Goal: Use online tool/utility: Utilize a website feature to perform a specific function

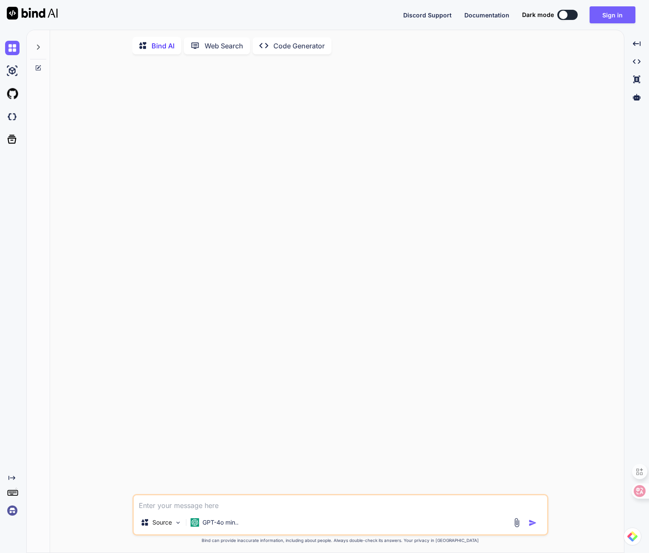
type textarea "x"
click at [598, 15] on button "Sign in" at bounding box center [612, 14] width 46 height 17
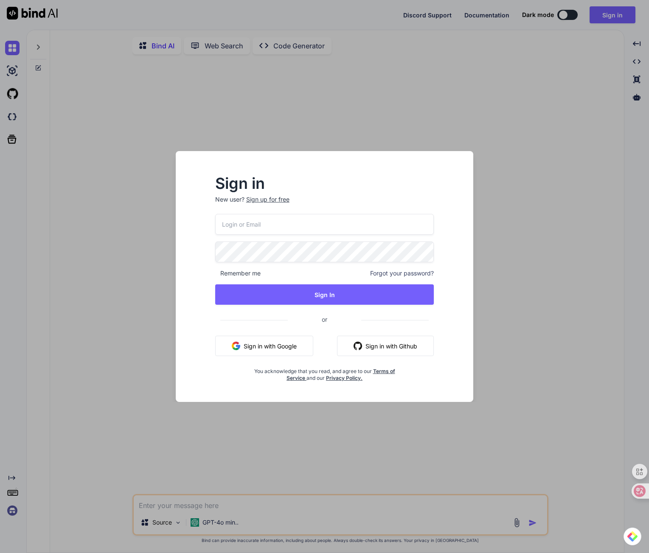
click at [312, 229] on input "email" at bounding box center [324, 224] width 219 height 21
click at [0, 552] on com-1password-button at bounding box center [0, 553] width 0 height 0
type input "magna_voluisse-[PERSON_NAME][EMAIL_ADDRESS][DOMAIN_NAME]"
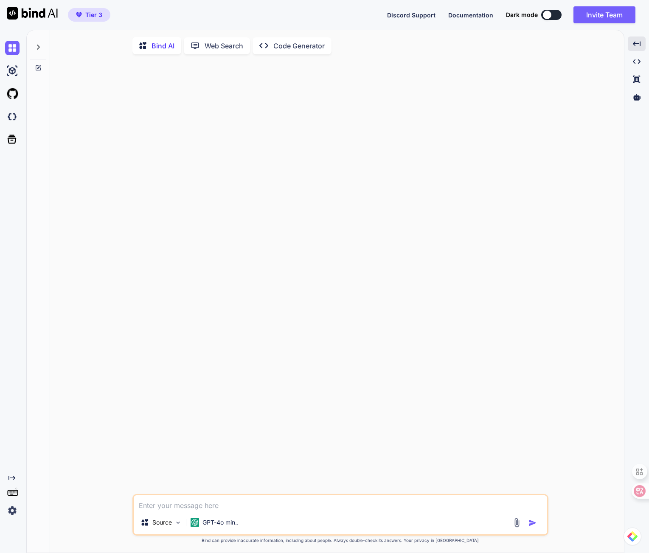
type textarea "x"
drag, startPoint x: 472, startPoint y: 76, endPoint x: 476, endPoint y: 67, distance: 10.1
click at [472, 75] on div at bounding box center [341, 277] width 414 height 433
click at [636, 100] on icon at bounding box center [637, 97] width 8 height 8
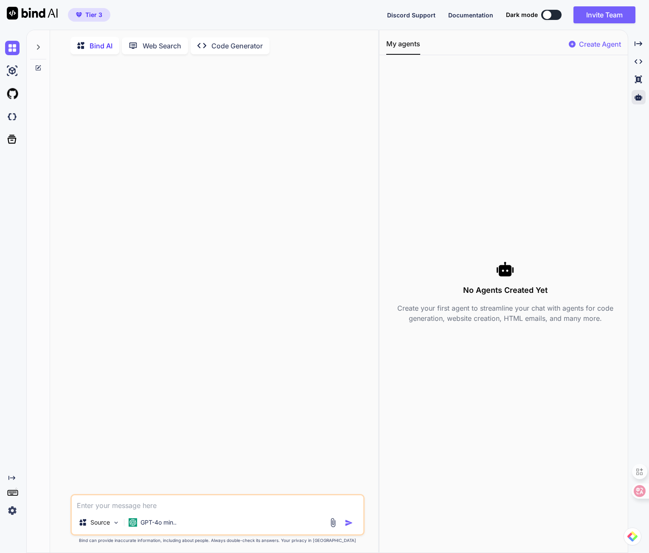
click at [638, 90] on div "Created with Pixso. Created with Pixso. Created with Pixso." at bounding box center [638, 71] width 14 height 71
click at [10, 120] on img at bounding box center [12, 116] width 14 height 14
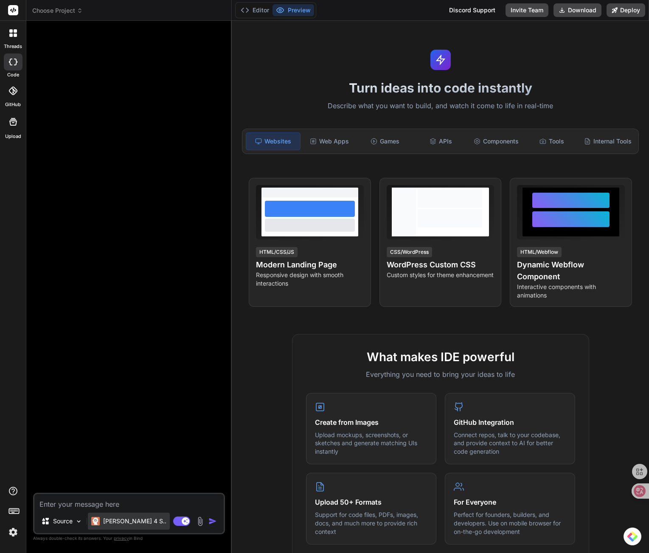
click at [104, 514] on div "Claude 4 S.." at bounding box center [129, 521] width 82 height 17
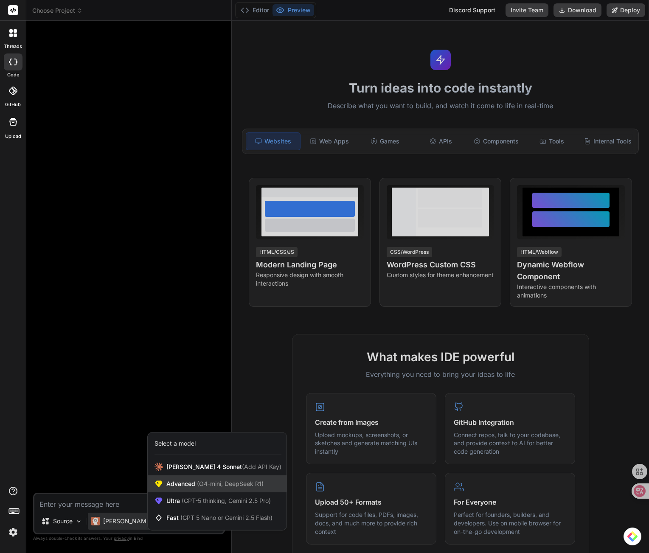
click at [191, 487] on span "Advanced (O4-mini, DeepSeek R1)" at bounding box center [214, 483] width 97 height 8
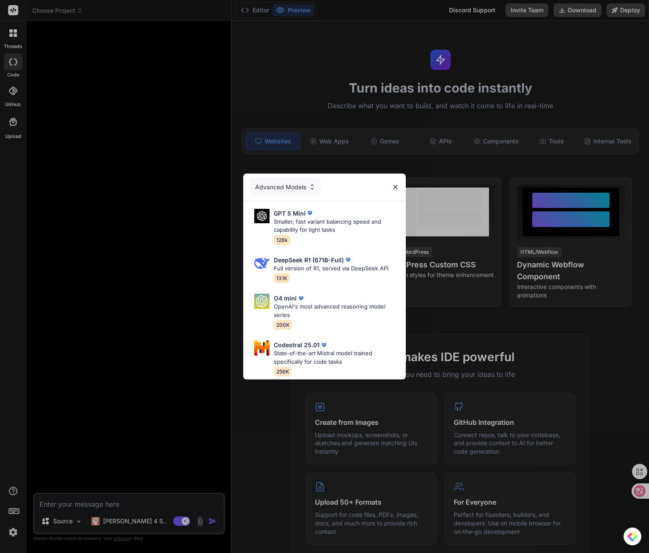
click at [391, 174] on div "Advanced Models" at bounding box center [324, 187] width 162 height 27
click at [268, 190] on div "Advanced Models" at bounding box center [285, 187] width 71 height 19
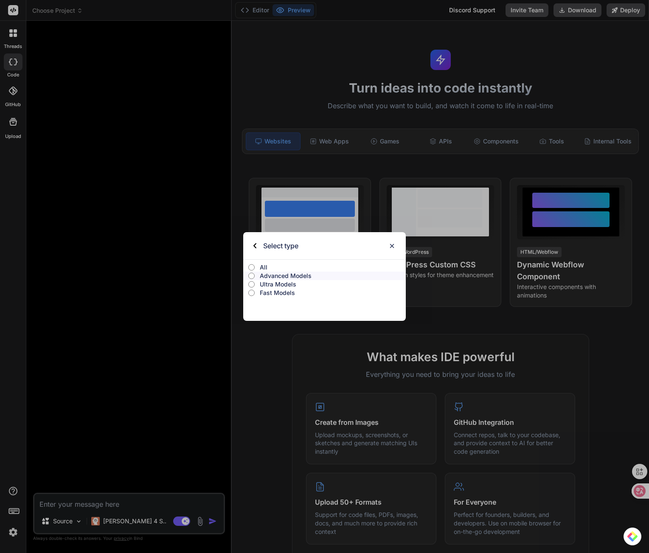
click at [294, 275] on p "Advanced Models" at bounding box center [333, 276] width 146 height 8
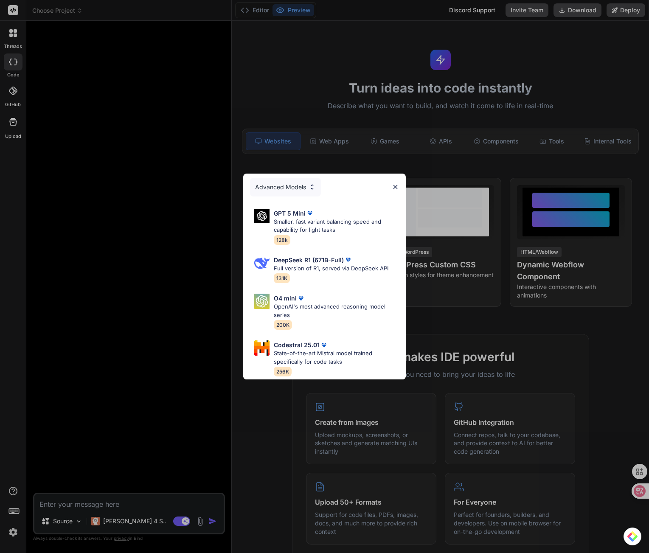
drag, startPoint x: 291, startPoint y: 179, endPoint x: 297, endPoint y: 188, distance: 10.8
click at [291, 180] on div "Advanced Models" at bounding box center [285, 187] width 71 height 19
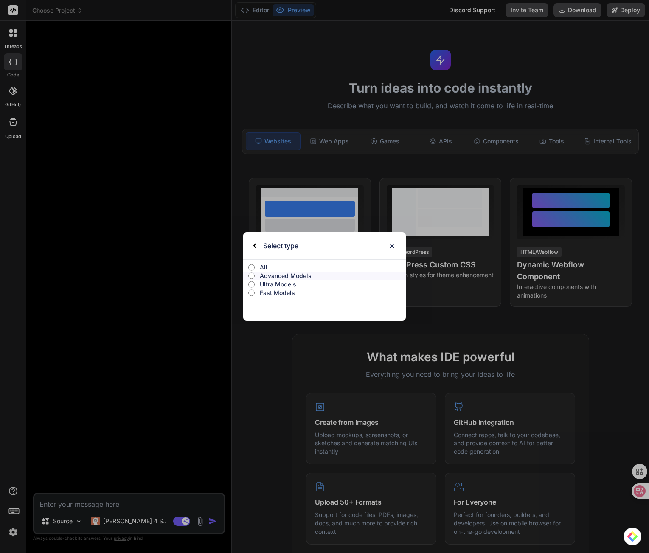
click at [257, 268] on label "All" at bounding box center [324, 267] width 162 height 8
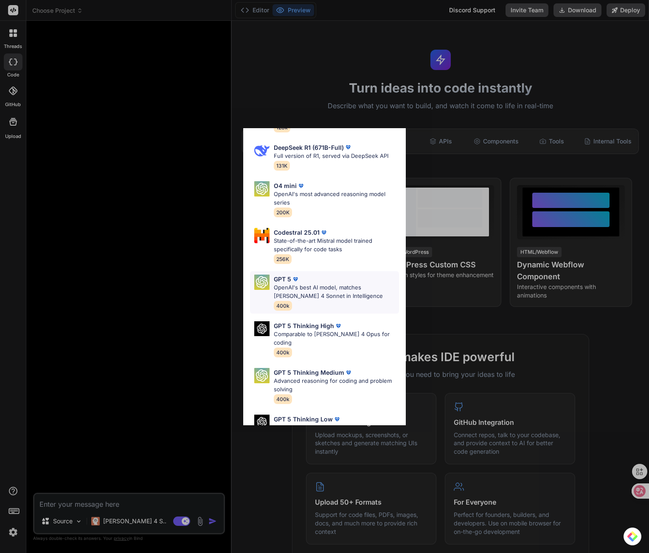
scroll to position [140, 0]
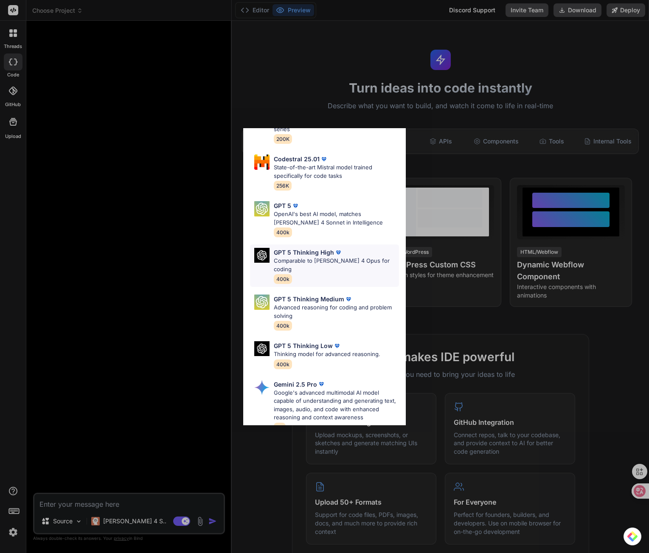
click at [317, 249] on p "GPT 5 Thinking High" at bounding box center [304, 252] width 60 height 9
type textarea "x"
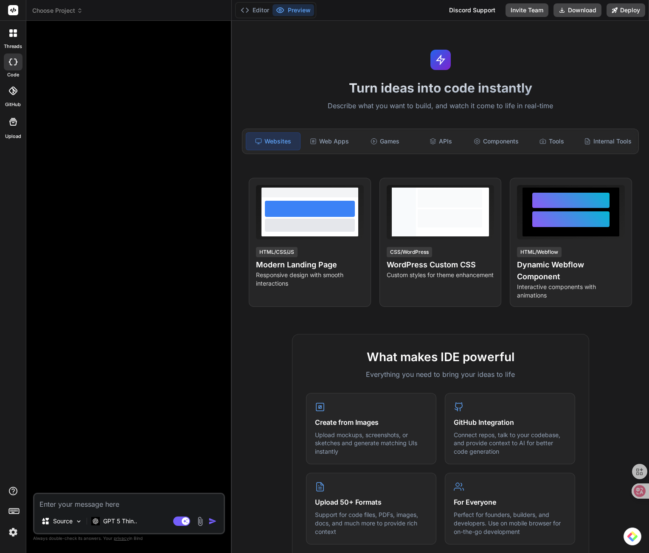
click at [76, 499] on textarea at bounding box center [128, 501] width 189 height 15
type textarea "k"
type textarea "x"
type textarea "こ"
type textarea "x"
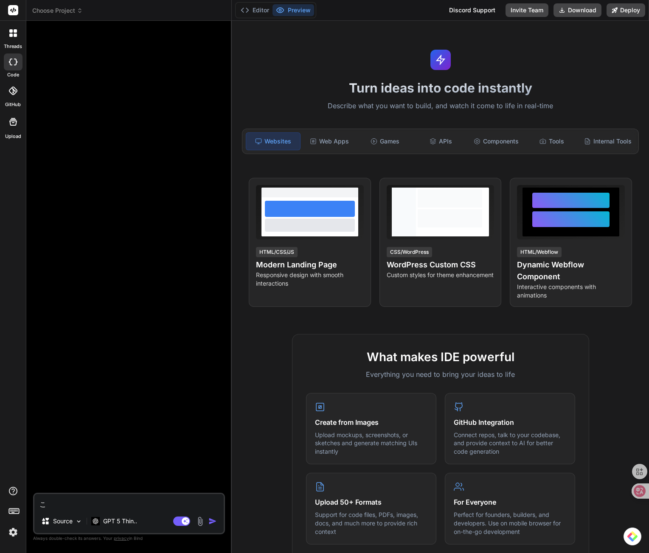
type textarea "こr"
type textarea "x"
type textarea "これ"
type textarea "x"
type textarea "これk"
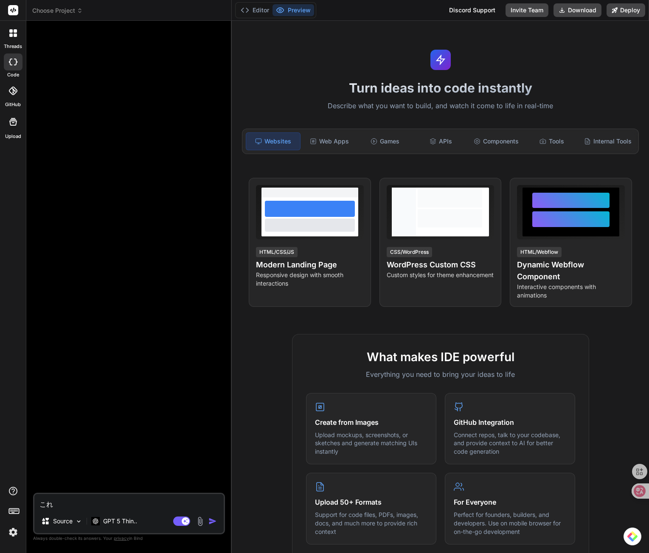
type textarea "x"
type textarea "これか"
type textarea "x"
type textarea "これかr"
type textarea "x"
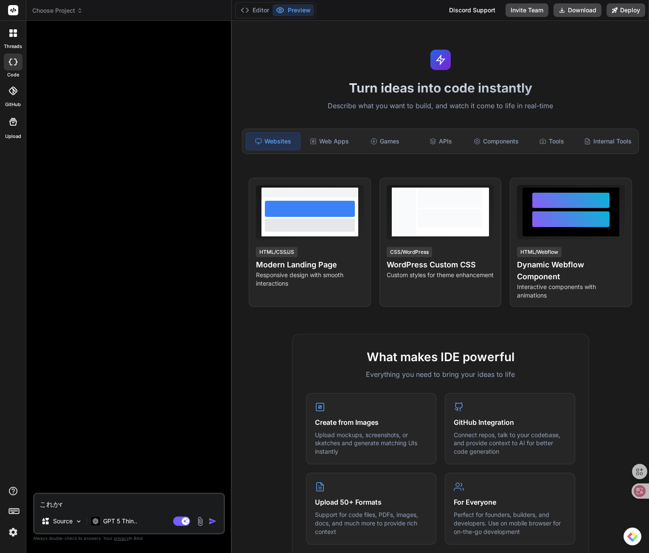
type textarea "これから"
type textarea "x"
type textarea "これからj"
type textarea "x"
type textarea "これからじ"
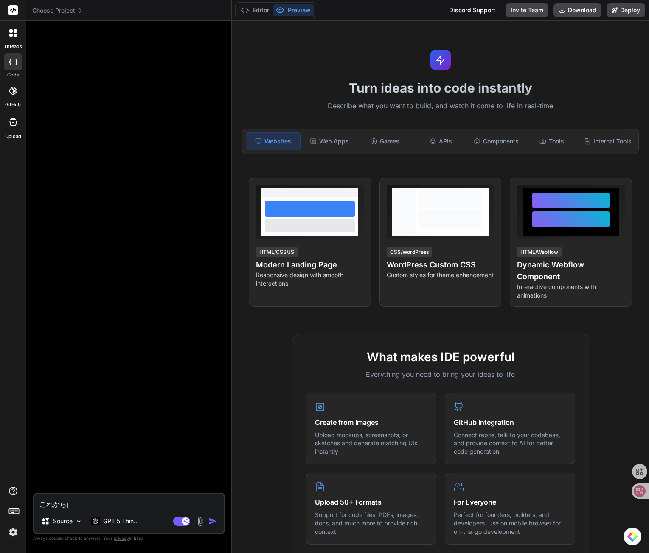
type textarea "x"
type textarea "これからじd"
type textarea "x"
type textarea "これからじど"
type textarea "x"
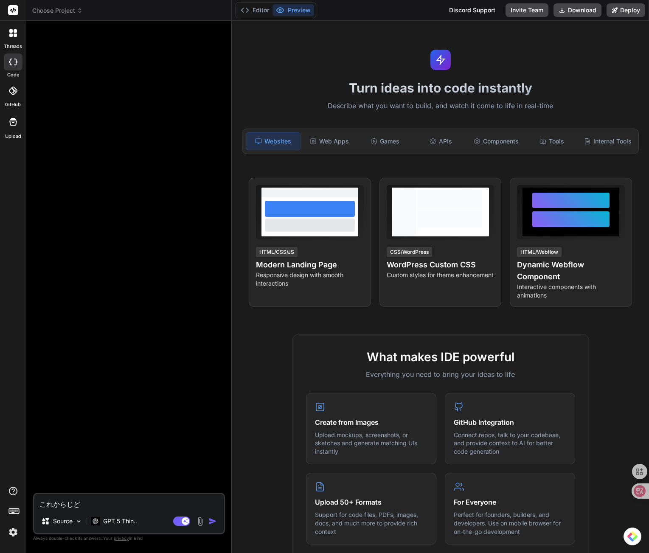
type textarea "これから自動"
type textarea "x"
type textarea "これから自動b"
type textarea "x"
type textarea "これから自動ば"
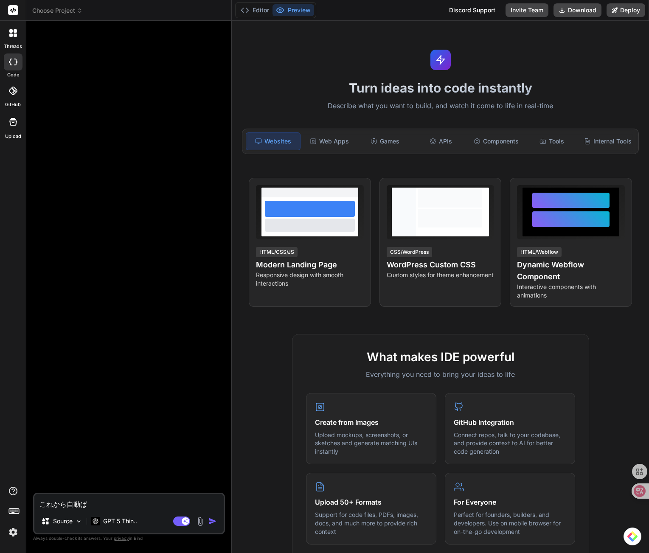
type textarea "x"
type textarea "これから自動ばい"
type textarea "x"
type textarea "これから自動ばいb"
type textarea "x"
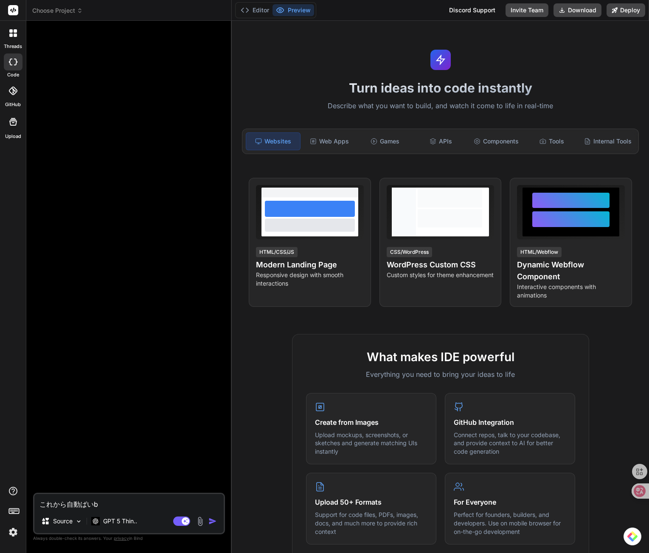
type textarea "これから自動ばいば"
type textarea "x"
type textarea "これから自動売買"
type textarea "x"
type textarea "これから自動売買s"
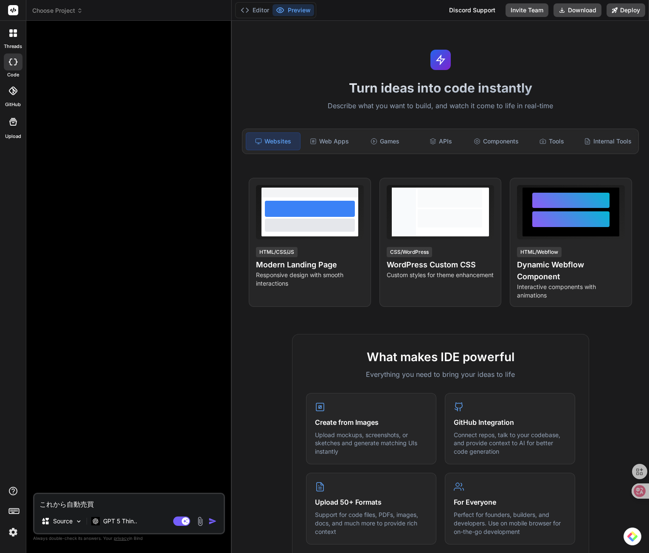
type textarea "x"
type textarea "これから自動売買そ"
type textarea "x"
type textarea "これから自動売買そh"
type textarea "x"
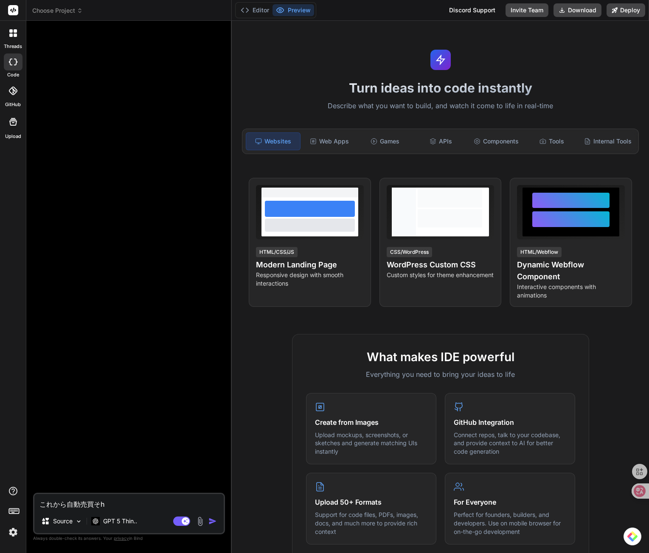
type textarea "これから自動売買ソフ"
type textarea "x"
type textarea "これから自動売買ソフt"
type textarea "x"
type textarea "これから自動売買ソフト"
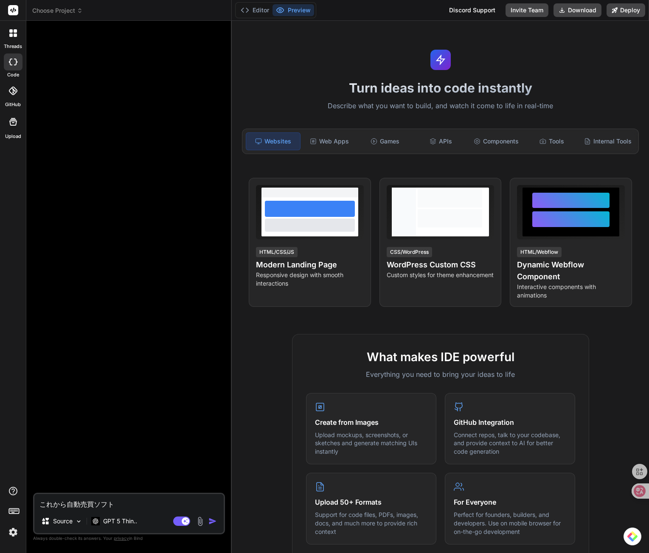
type textarea "x"
type textarea "これから自動売買ソフトw"
type textarea "x"
type textarea "これから自動売買ソフトを"
type textarea "x"
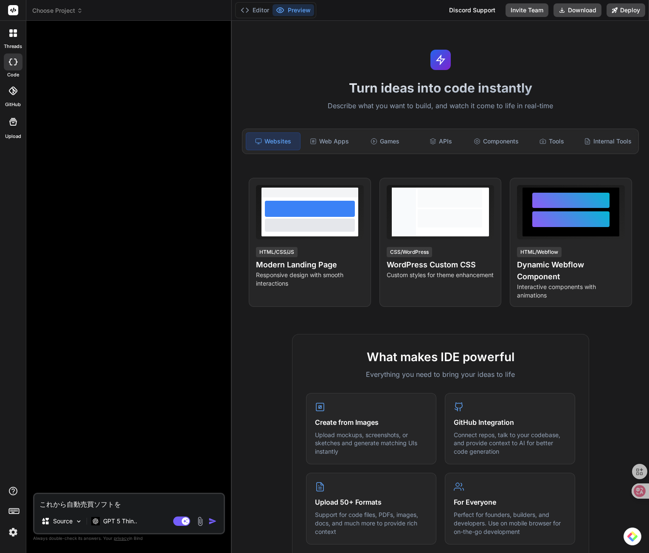
type textarea "これから自動売買そふと"
type textarea "x"
type textarea "これから自動売買そふ"
type textarea "x"
type textarea "これからじどうばいばいそ"
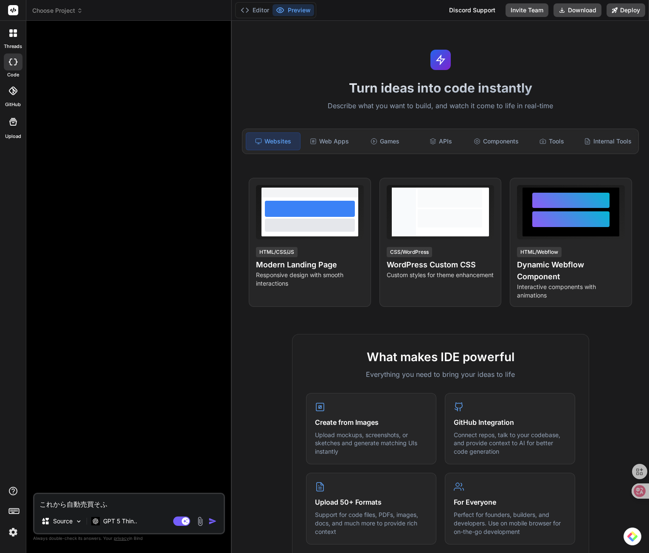
type textarea "x"
type textarea "これからじどうばいばい"
type textarea "x"
type textarea "これから自動売買あ"
type textarea "x"
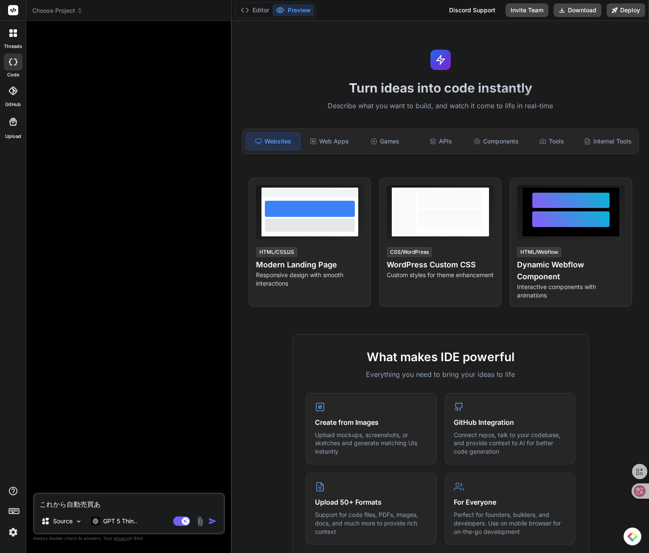
type textarea "これから自動売買アp"
type textarea "x"
type textarea "これから自動売買アプ"
type textarea "x"
type textarea "これから自動売買アプr"
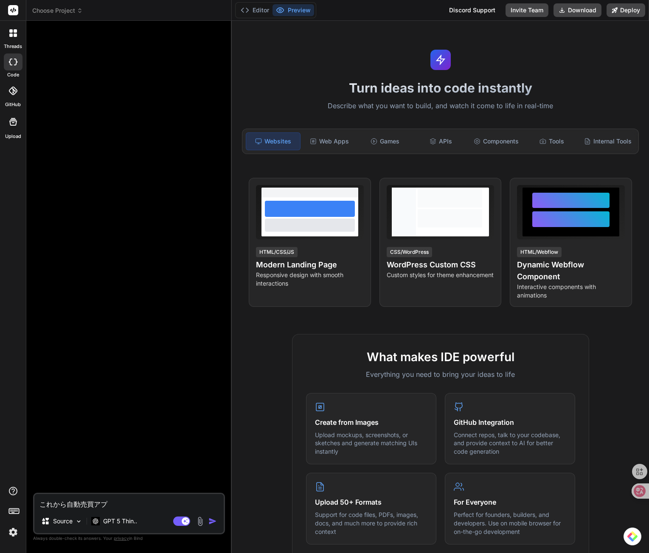
type textarea "x"
type textarea "これから自動売買アプリ"
type textarea "x"
type textarea "これから自動売買アプリk"
type textarea "x"
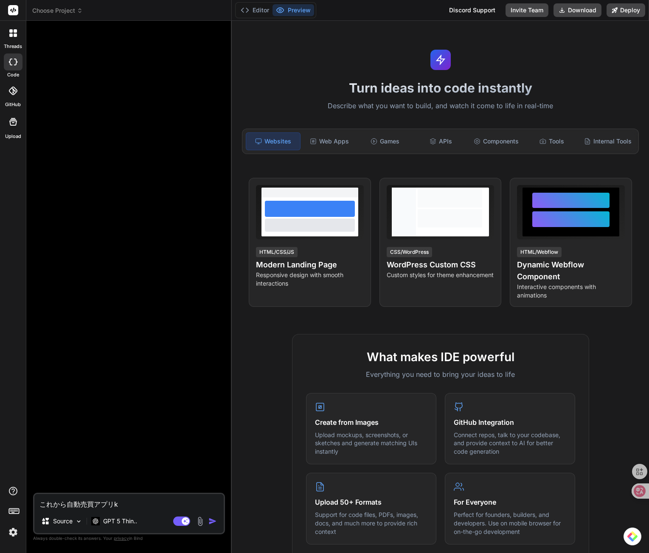
type textarea "これから自動売買アプリケ"
type textarea "x"
type textarea "これから自動売買アプリケー"
type textarea "x"
type textarea "これから自動売買アプリケーs"
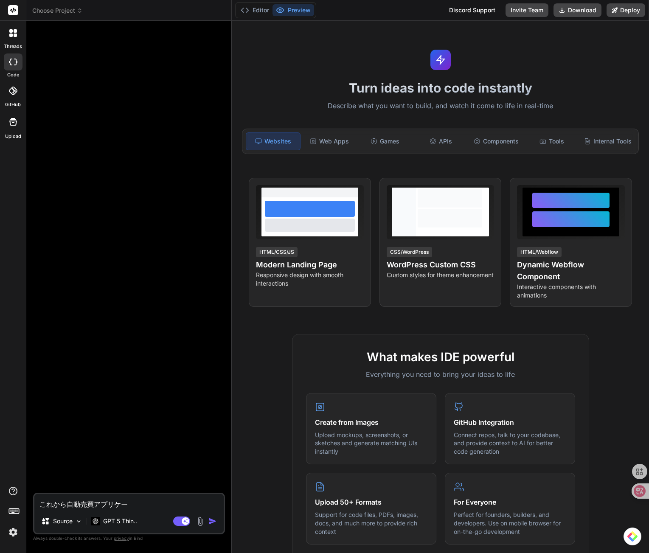
type textarea "x"
type textarea "これから自動売買アプリケーsy"
type textarea "x"
type textarea "これから自動売買アプリケーショ"
type textarea "x"
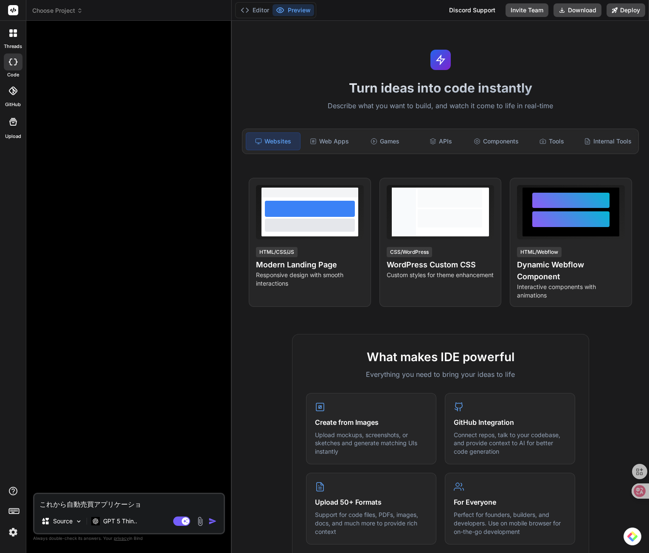
type textarea "これから自動売買アプリケーショn"
type textarea "x"
type textarea "これから自動売買アプリケーション"
type textarea "x"
type textarea "これから自動売買アプリケーションw"
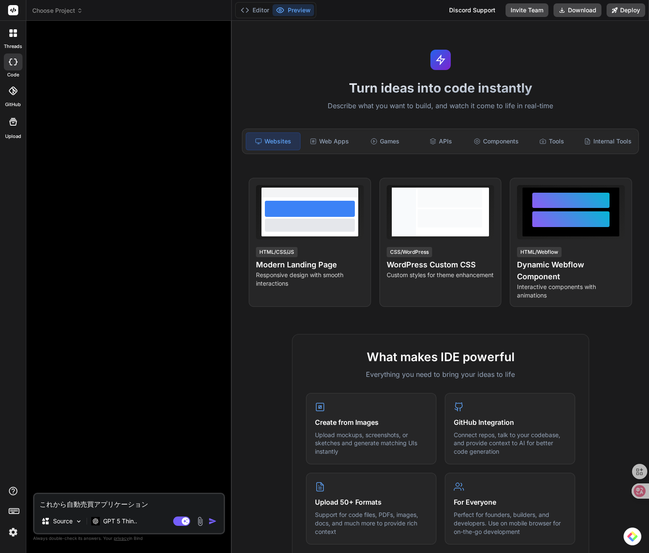
type textarea "x"
type textarea "これから自動売買アプリケーションを"
type textarea "x"
type textarea "これから自動売買アプリケーションをt"
type textarea "x"
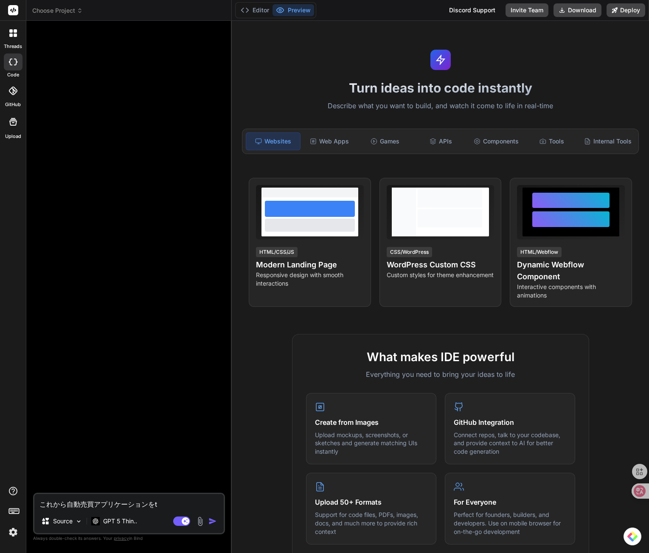
type textarea "これから自動売買アプリケーションをつ"
type textarea "x"
type textarea "これから自動売買アプリケーションをつk"
type textarea "x"
type textarea "これから自動売買アプリケーションをつく"
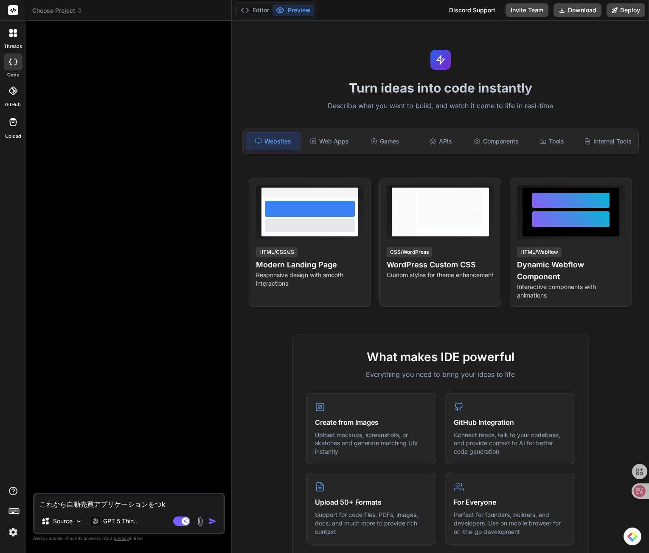
type textarea "x"
type textarea "これから自動売買アプリケーションをつくr"
type textarea "x"
type textarea "これから自動売買アプリケーションを作り"
type textarea "x"
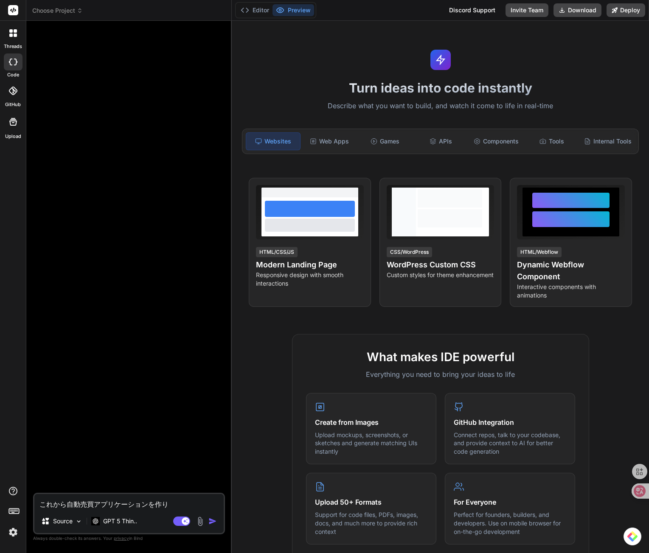
type textarea "これから自動売買アプリケーションを作りm"
type textarea "x"
type textarea "これから自動売買アプリケーションを作りま"
type textarea "x"
type textarea "これから自動売買アプリケーションを作りまs"
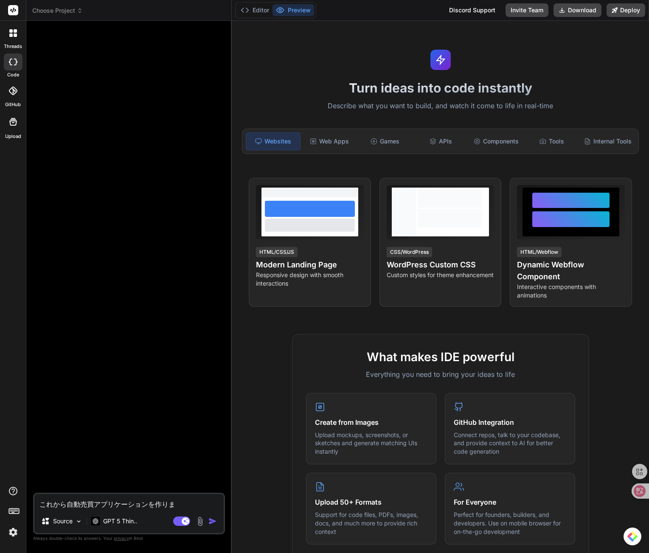
type textarea "x"
type textarea "これから自動売買アプリケーションを作ります"
type textarea "x"
type textarea "これから自動売買アプリケーションを作ります。"
type textarea "x"
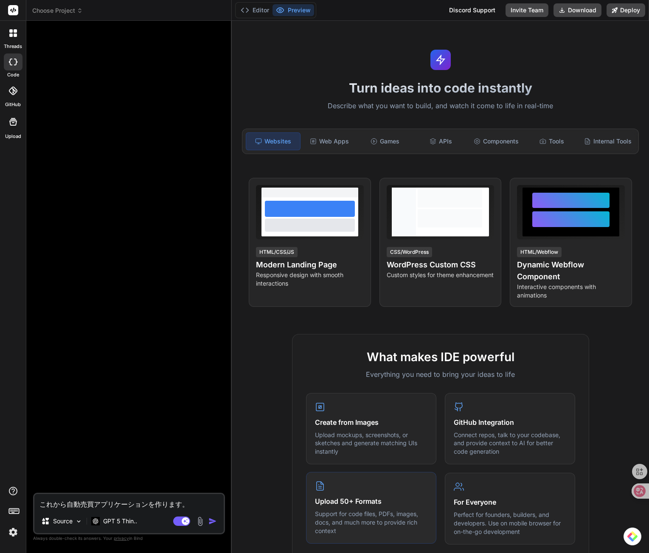
type textarea "これから自動売買アプリケーションを作ります。"
